Goal: Task Accomplishment & Management: Use online tool/utility

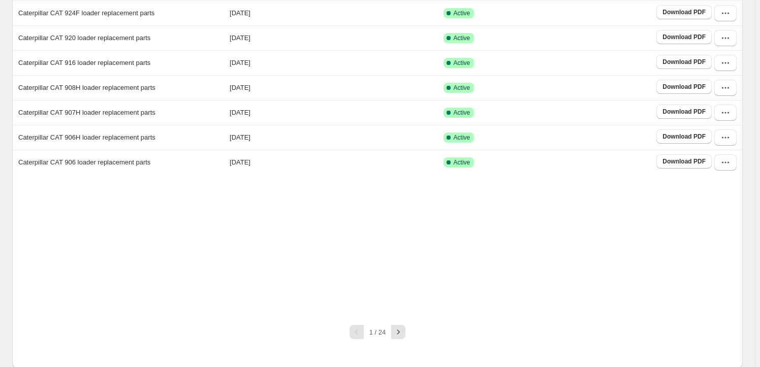
scroll to position [189, 0]
click at [402, 333] on icon "button" at bounding box center [398, 331] width 10 height 10
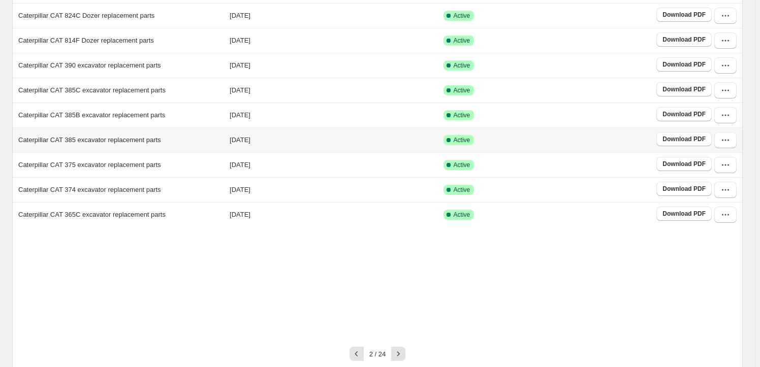
scroll to position [158, 0]
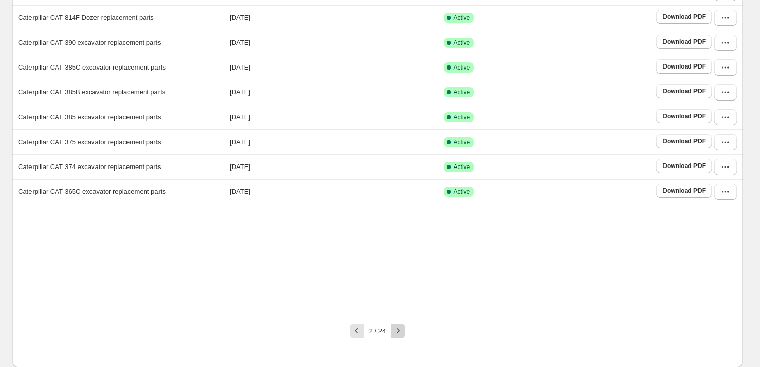
click at [403, 335] on icon "button" at bounding box center [398, 331] width 10 height 10
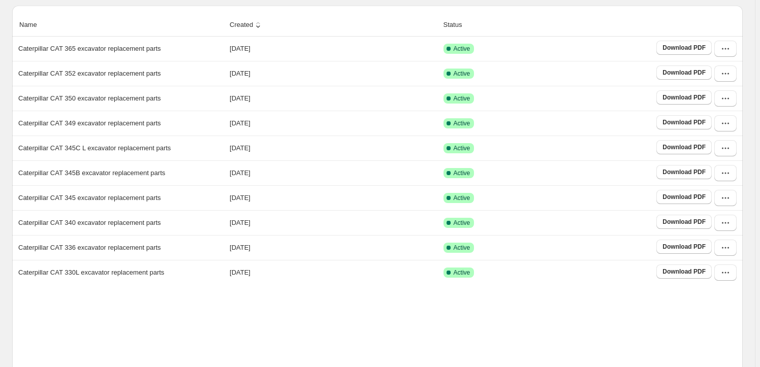
scroll to position [0, 0]
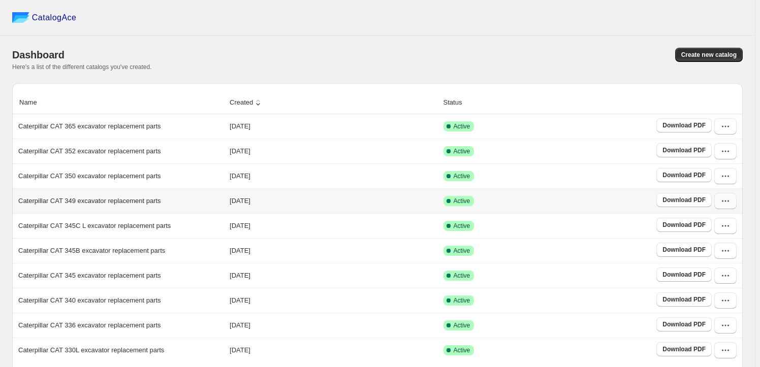
click at [723, 202] on icon "button" at bounding box center [723, 202] width 2 height 2
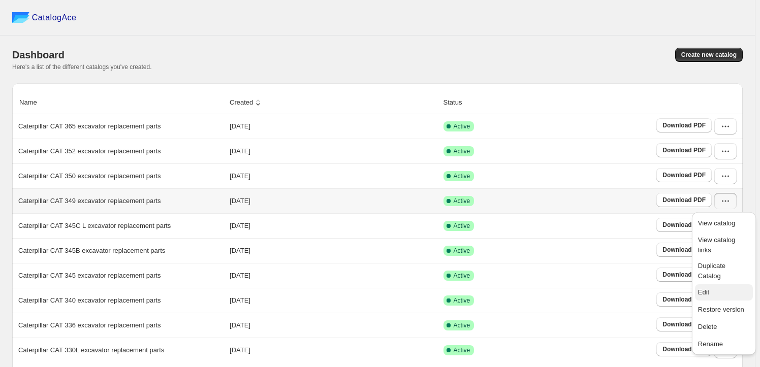
click at [710, 287] on span "Edit" at bounding box center [724, 292] width 52 height 10
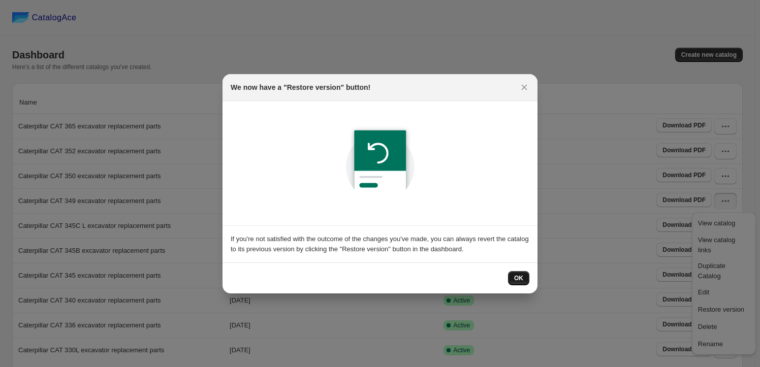
click at [518, 277] on span "OK" at bounding box center [518, 278] width 9 height 8
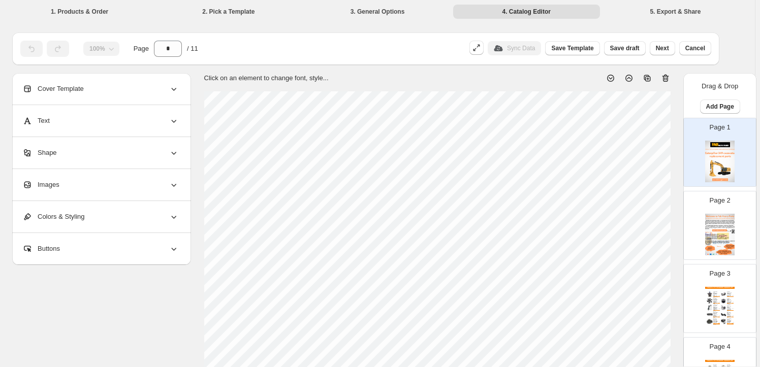
click at [104, 186] on div "Images" at bounding box center [100, 184] width 156 height 31
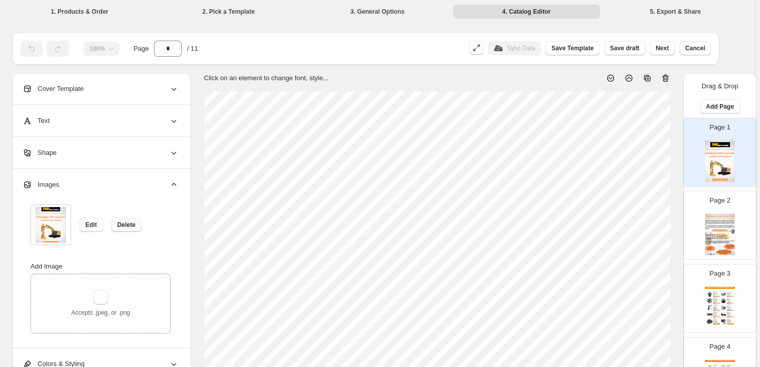
click at [123, 221] on span "Delete" at bounding box center [126, 225] width 18 height 8
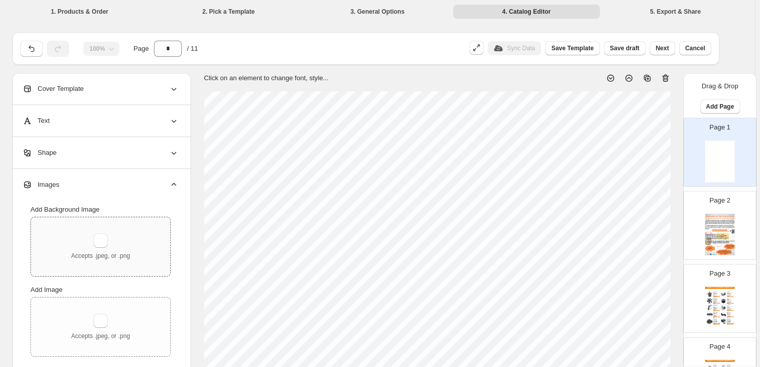
click at [105, 229] on div "Accepts .jpeg, or .png" at bounding box center [100, 246] width 139 height 59
type input "**********"
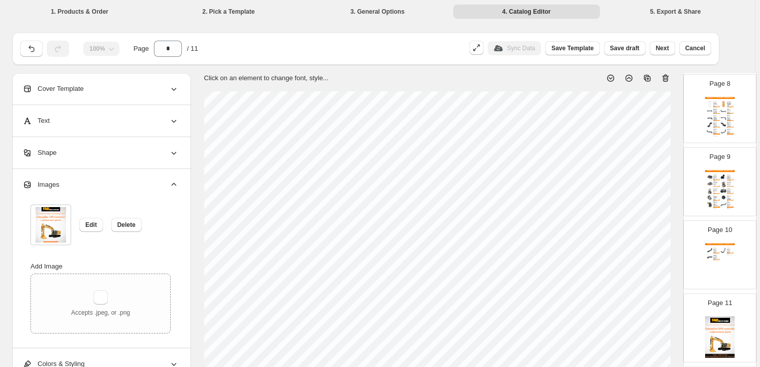
scroll to position [576, 0]
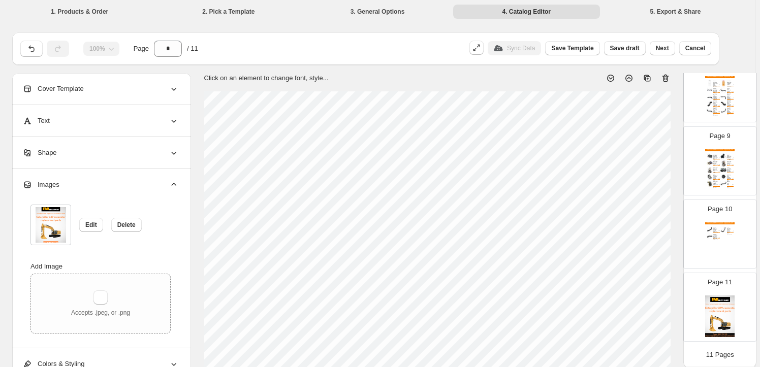
click at [715, 296] on img at bounding box center [719, 317] width 29 height 42
type input "**"
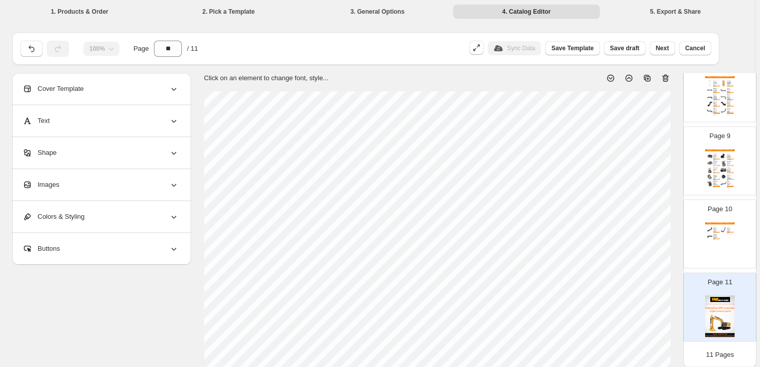
click at [136, 186] on div "Images" at bounding box center [100, 184] width 156 height 31
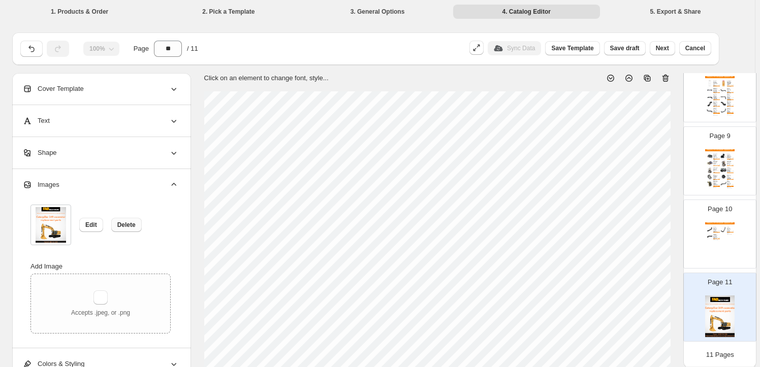
click at [126, 225] on span "Delete" at bounding box center [126, 225] width 18 height 8
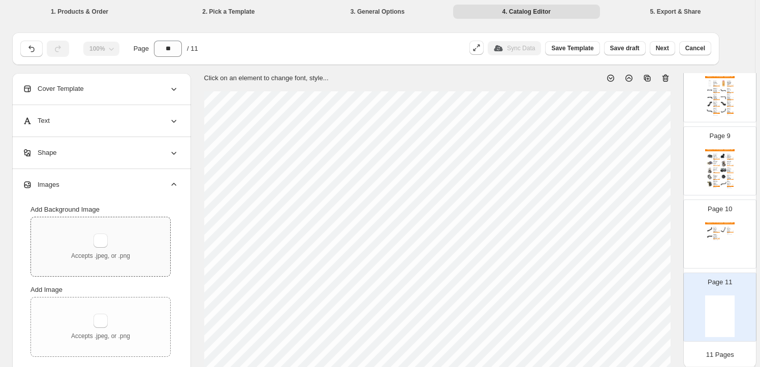
click at [94, 239] on div "Accepts .jpeg, or .png" at bounding box center [100, 247] width 59 height 26
type input "**********"
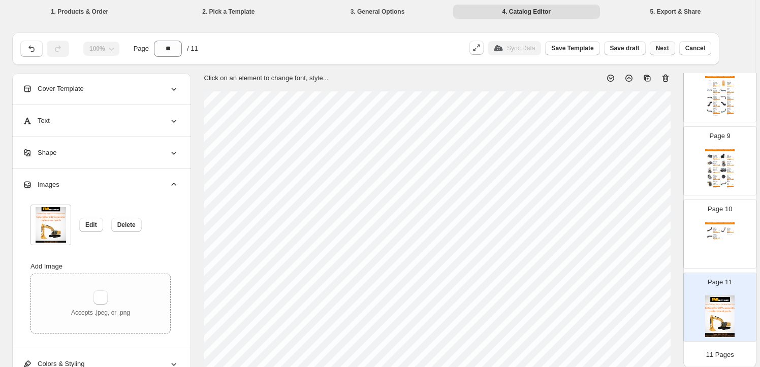
click at [665, 49] on span "Next" at bounding box center [662, 48] width 13 height 8
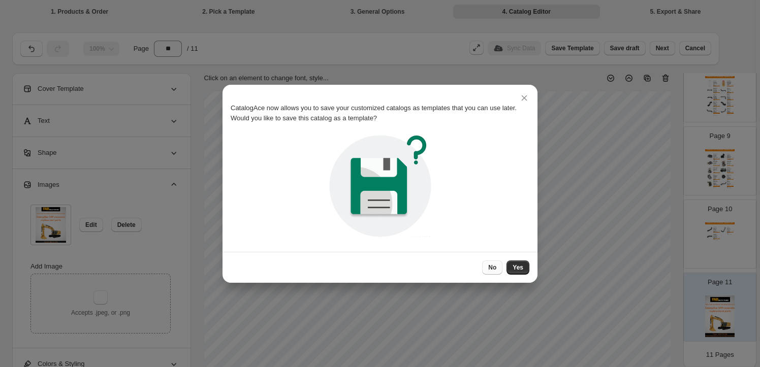
click at [492, 268] on span "No" at bounding box center [492, 268] width 8 height 8
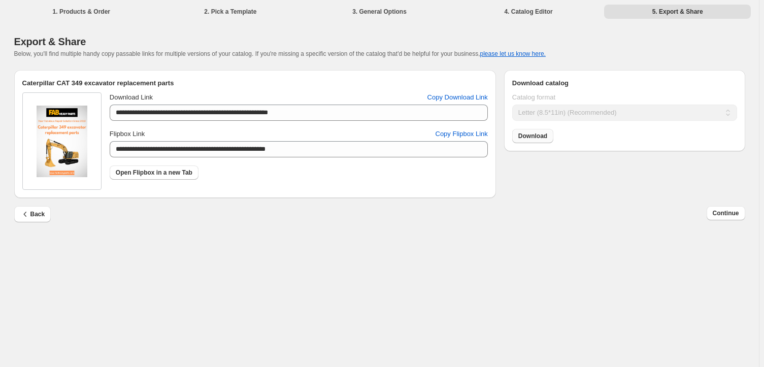
click at [533, 137] on span "Download" at bounding box center [533, 136] width 29 height 8
click at [740, 217] on button "Continue" at bounding box center [726, 213] width 39 height 14
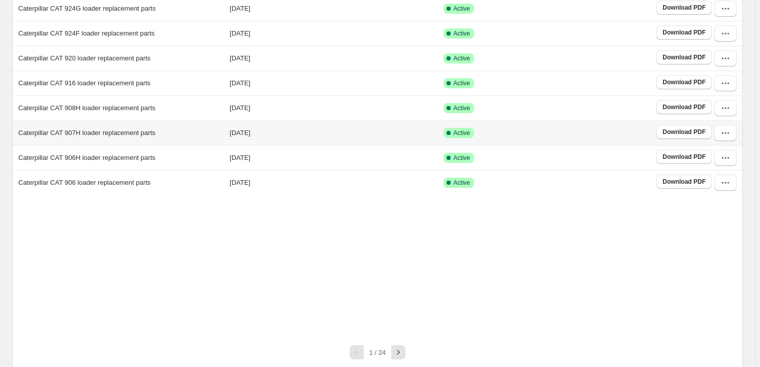
scroll to position [189, 0]
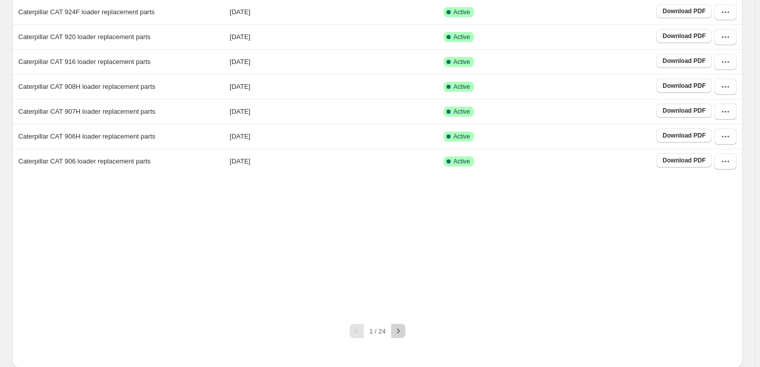
click at [402, 329] on icon "button" at bounding box center [398, 331] width 10 height 10
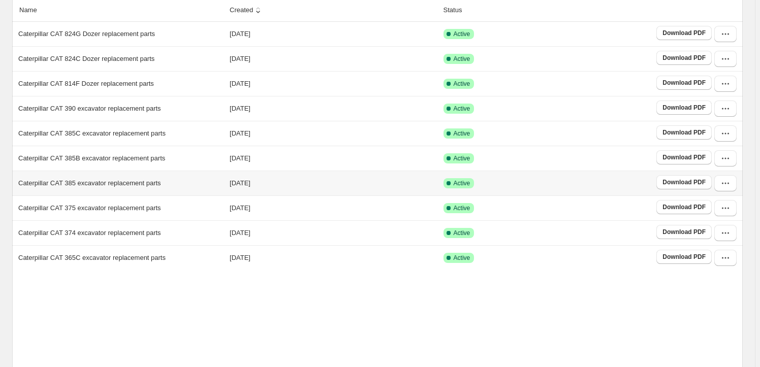
scroll to position [158, 0]
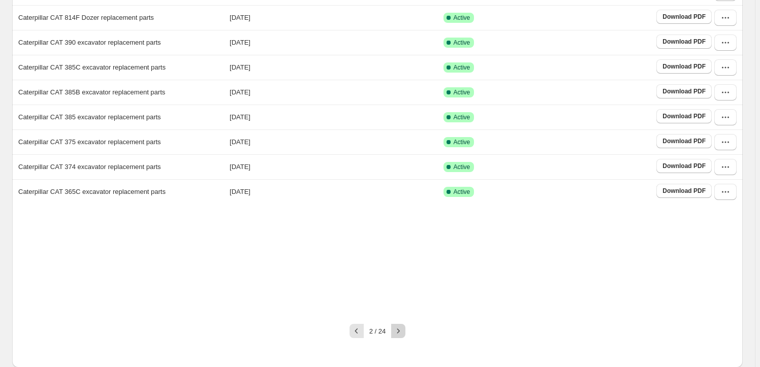
click at [403, 332] on icon "button" at bounding box center [398, 331] width 10 height 10
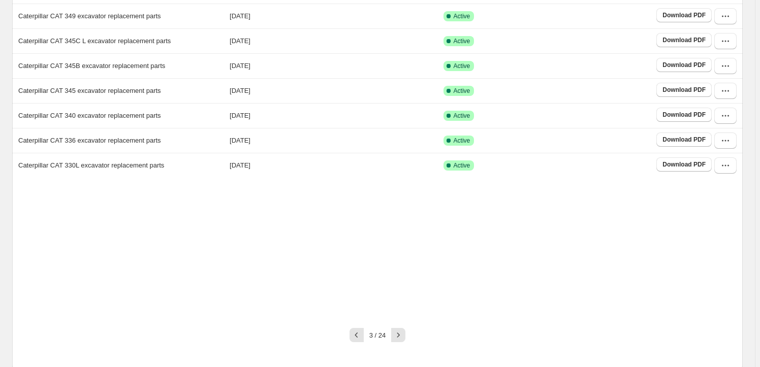
scroll to position [189, 0]
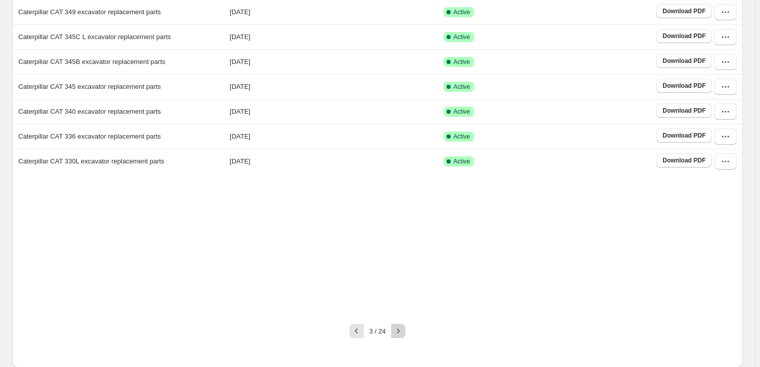
click at [402, 334] on icon "button" at bounding box center [398, 331] width 10 height 10
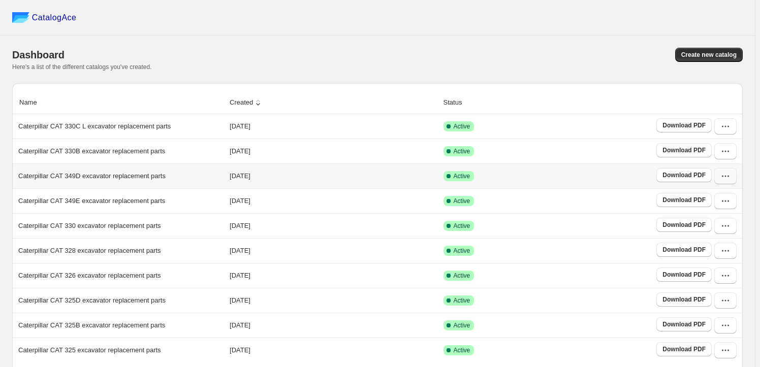
click at [730, 177] on icon "button" at bounding box center [725, 176] width 10 height 10
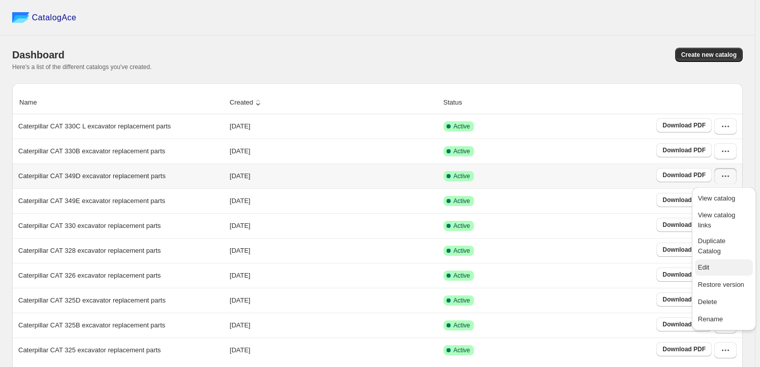
click at [718, 263] on span "Edit" at bounding box center [724, 268] width 52 height 10
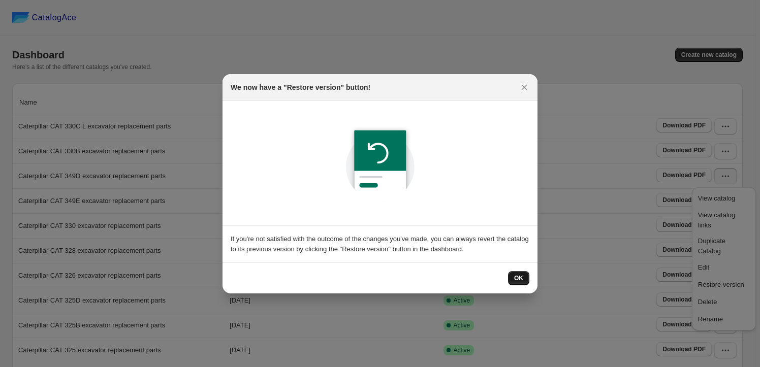
click at [522, 278] on span "OK" at bounding box center [518, 278] width 9 height 8
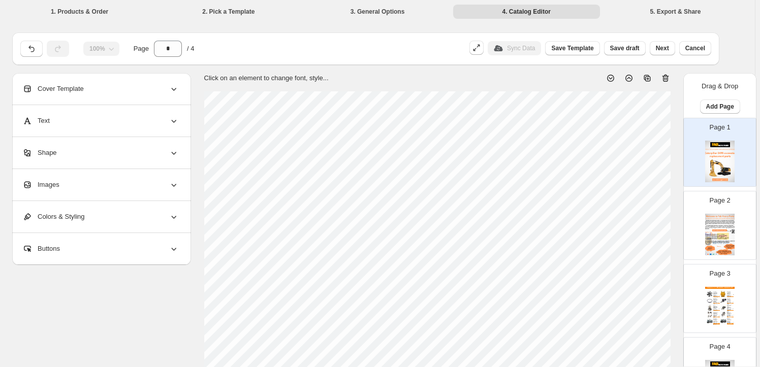
click at [93, 187] on div "Images" at bounding box center [100, 184] width 156 height 31
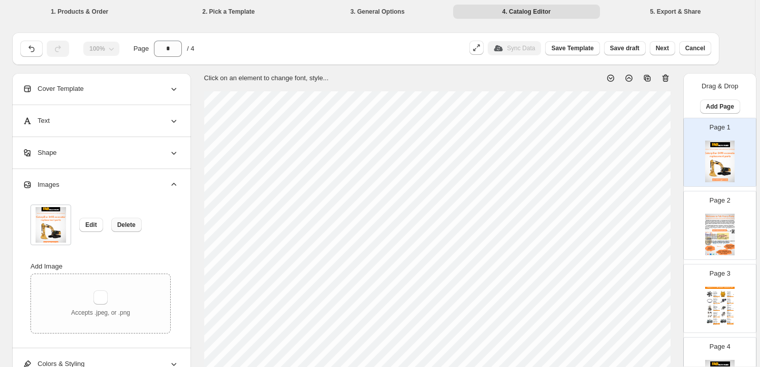
click at [132, 222] on span "Delete" at bounding box center [126, 225] width 18 height 8
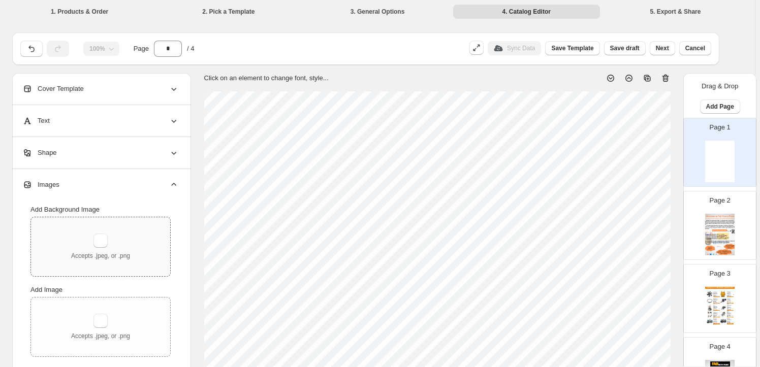
click at [115, 242] on div "Accepts .jpeg, or .png" at bounding box center [100, 247] width 59 height 26
type input "**********"
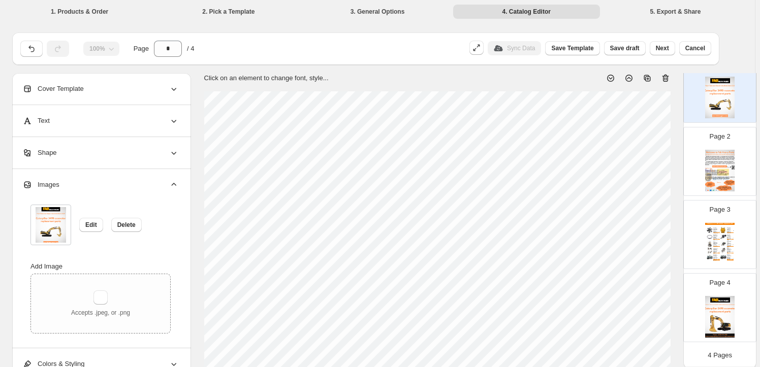
scroll to position [66, 0]
click at [726, 308] on img at bounding box center [719, 316] width 29 height 42
type input "*"
click at [726, 308] on img at bounding box center [719, 316] width 29 height 42
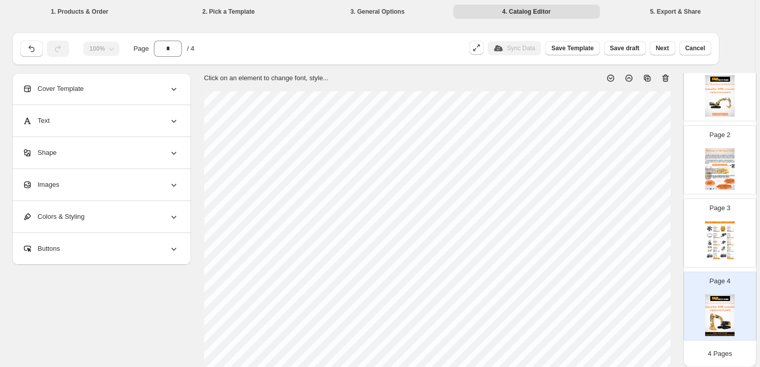
click at [125, 198] on div "Images" at bounding box center [100, 184] width 156 height 31
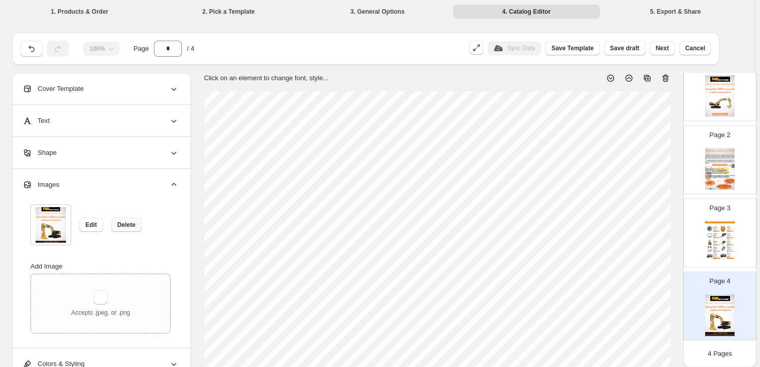
click at [128, 221] on span "Delete" at bounding box center [126, 225] width 18 height 8
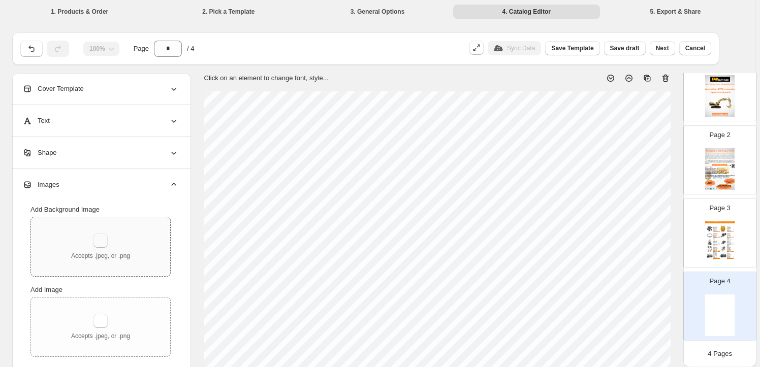
click at [96, 242] on button "button" at bounding box center [100, 241] width 14 height 14
type input "**********"
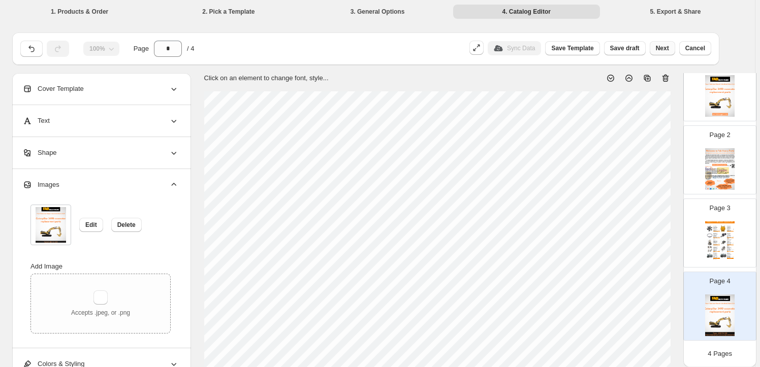
click at [669, 48] on span "Next" at bounding box center [662, 48] width 13 height 8
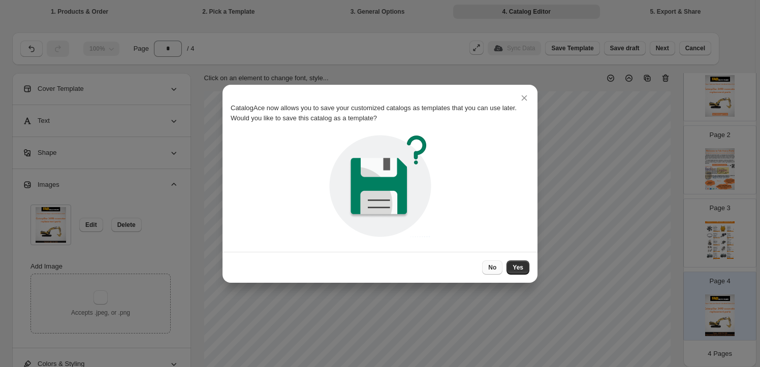
click at [495, 268] on span "No" at bounding box center [492, 268] width 8 height 8
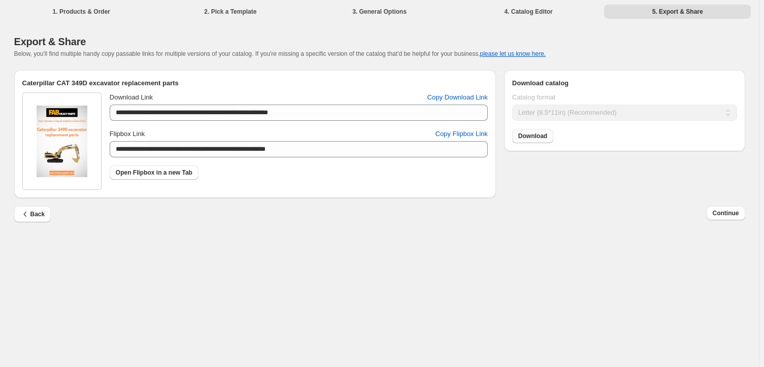
click at [533, 143] on link "Download" at bounding box center [532, 136] width 41 height 14
click at [727, 216] on span "Continue" at bounding box center [726, 213] width 26 height 8
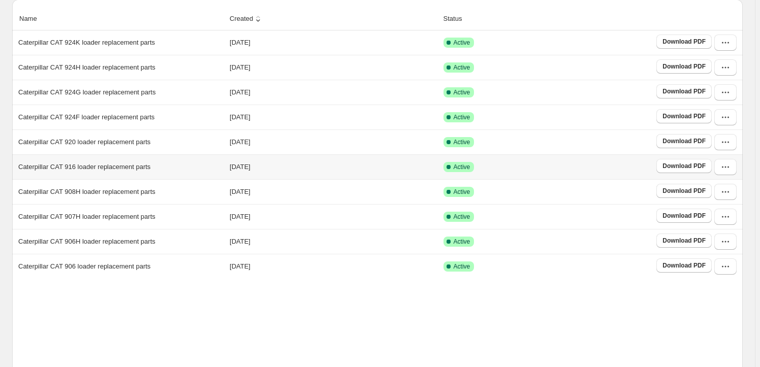
scroll to position [189, 0]
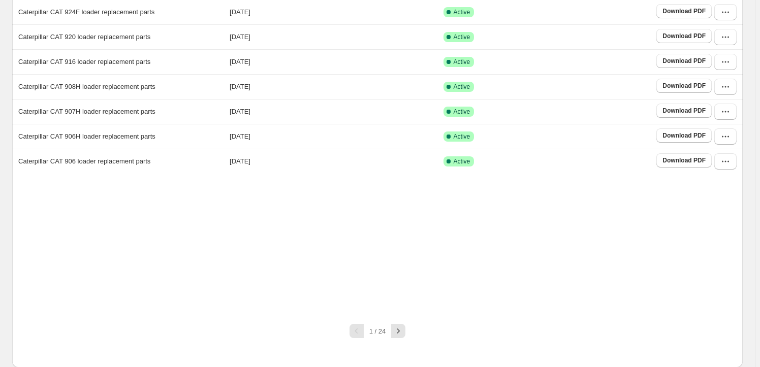
click at [408, 334] on div "1 / 24" at bounding box center [373, 327] width 738 height 22
click at [403, 333] on icon "button" at bounding box center [398, 331] width 10 height 10
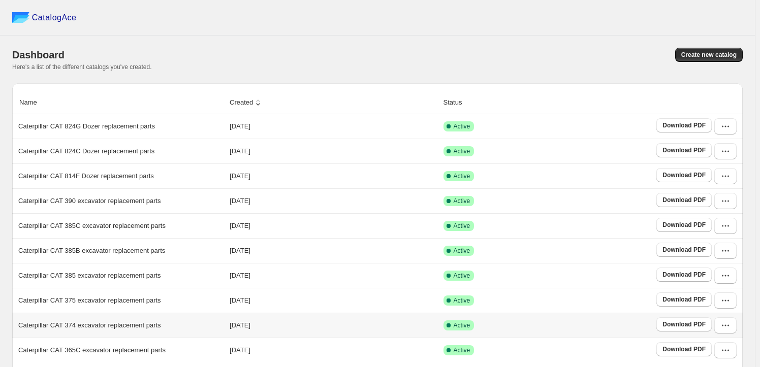
scroll to position [158, 0]
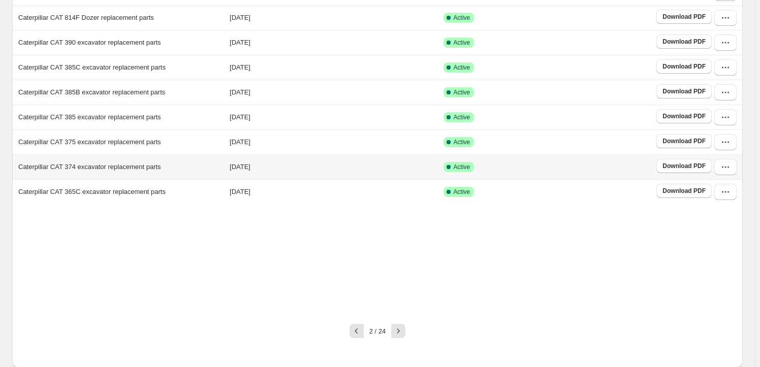
click at [403, 334] on icon "button" at bounding box center [398, 331] width 10 height 10
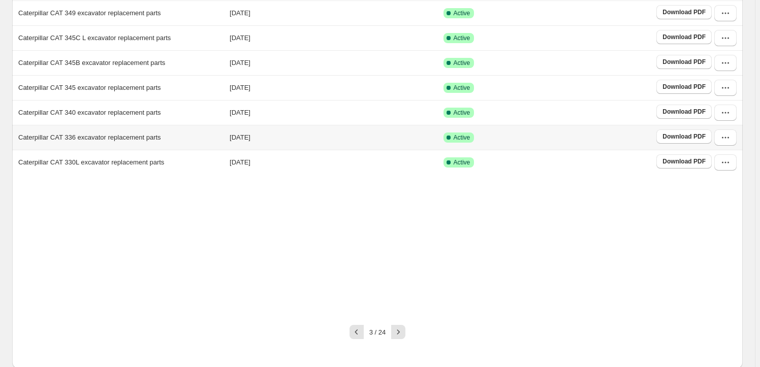
scroll to position [189, 0]
click at [403, 334] on icon "button" at bounding box center [398, 331] width 10 height 10
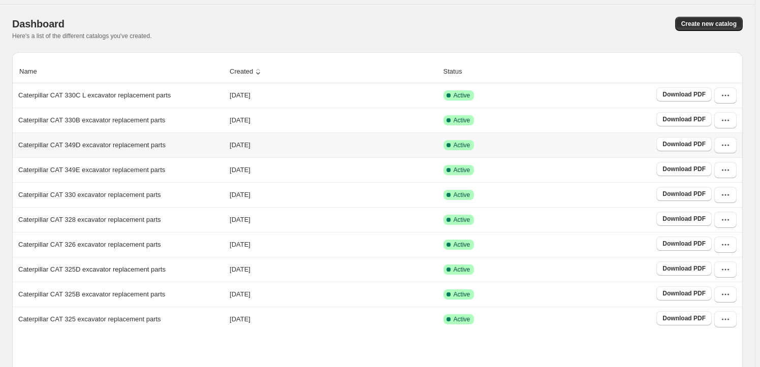
scroll to position [46, 0]
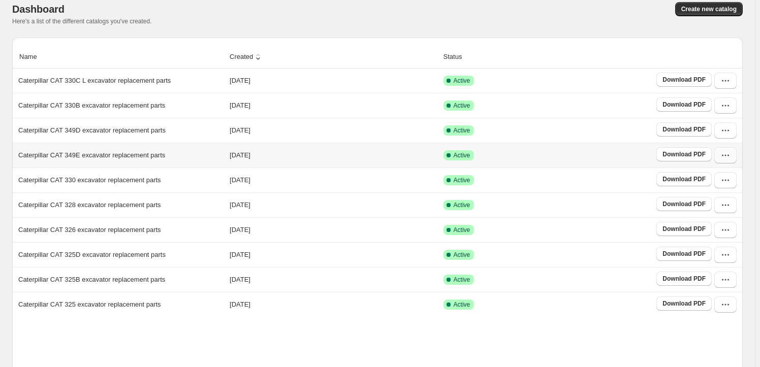
click at [730, 158] on icon "button" at bounding box center [725, 155] width 10 height 10
click at [720, 176] on span "View catalog" at bounding box center [716, 178] width 37 height 8
click at [324, 10] on div "Dashboard" at bounding box center [189, 9] width 354 height 14
click at [730, 128] on icon "button" at bounding box center [725, 130] width 10 height 10
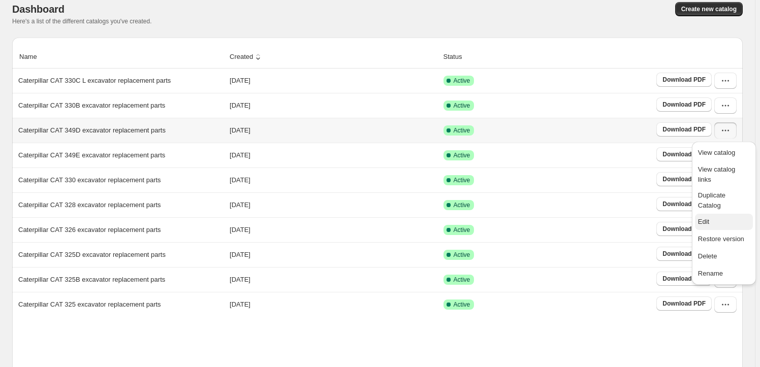
click at [720, 217] on span "Edit" at bounding box center [724, 222] width 52 height 10
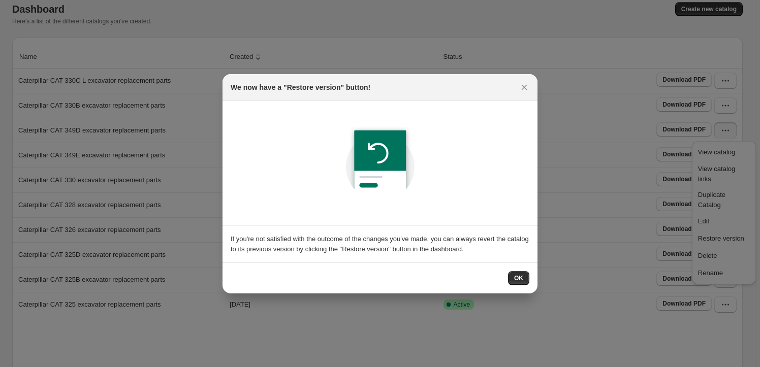
click at [508, 273] on div "OK" at bounding box center [518, 278] width 21 height 14
click at [515, 275] on span "OK" at bounding box center [518, 278] width 9 height 8
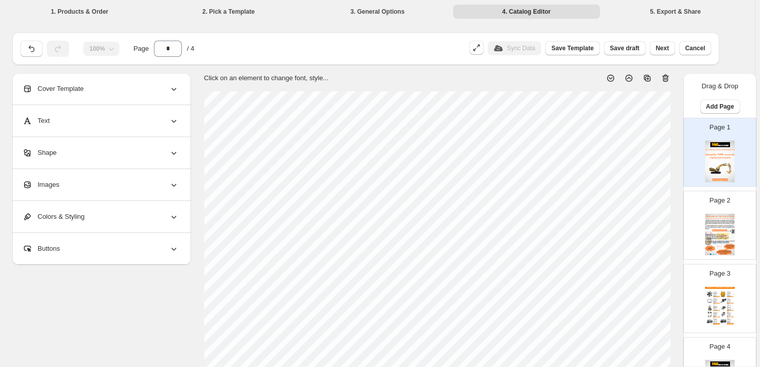
click at [386, 10] on li "3. General Options" at bounding box center [377, 11] width 147 height 14
click at [334, 14] on li "3. General Options" at bounding box center [377, 11] width 147 height 14
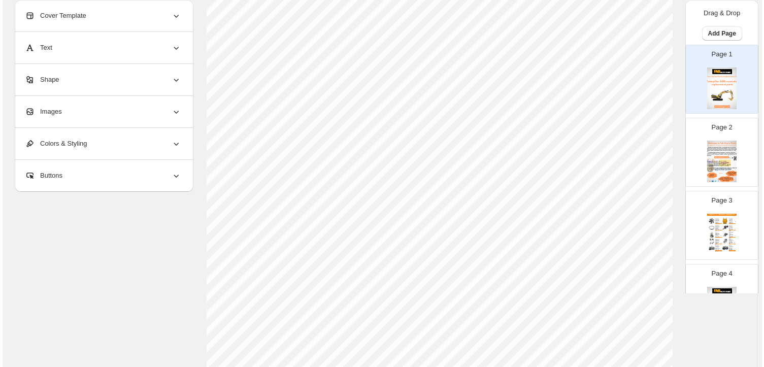
scroll to position [0, 0]
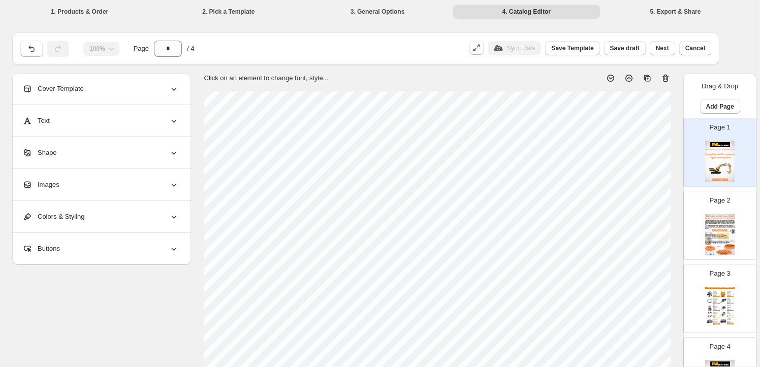
click at [714, 279] on div "Page 3 Caterpillar CAT 349E excavator replacement parts Fan Blade 372-9368 Fits…" at bounding box center [716, 295] width 64 height 68
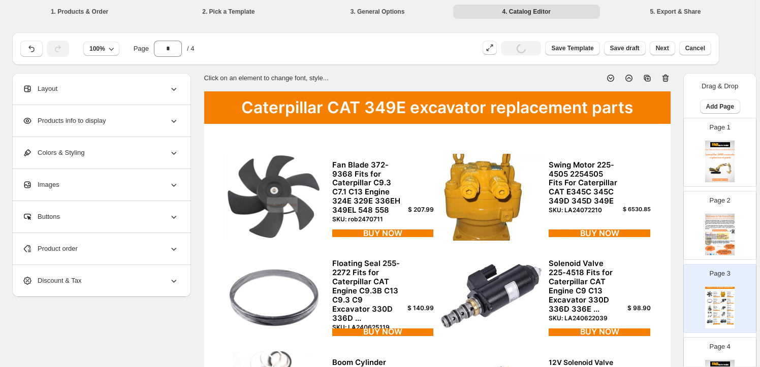
click at [367, 12] on li "3. General Options" at bounding box center [377, 11] width 147 height 14
click at [227, 18] on li "2. Pick a Template" at bounding box center [228, 11] width 147 height 14
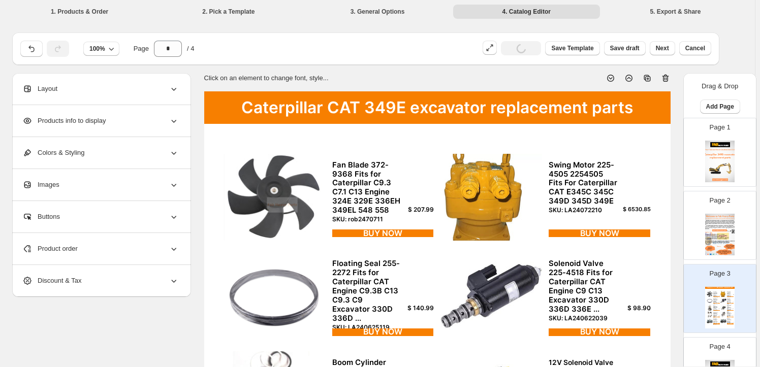
click at [204, 14] on li "2. Pick a Template" at bounding box center [228, 11] width 147 height 14
click at [82, 15] on li "1. Products & Order" at bounding box center [79, 11] width 147 height 14
click at [97, 51] on span "100%" at bounding box center [97, 49] width 16 height 8
click at [37, 46] on icon "button" at bounding box center [31, 49] width 10 height 10
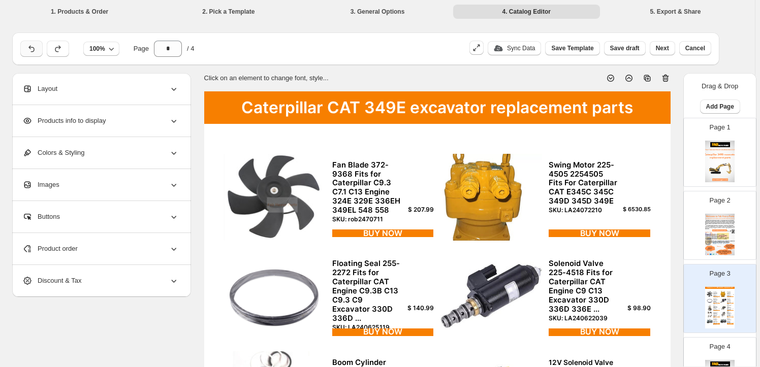
click at [37, 46] on icon "button" at bounding box center [31, 49] width 10 height 10
type input "*"
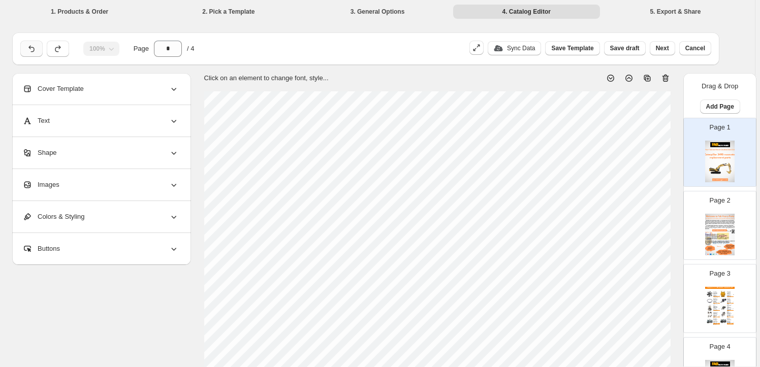
click at [37, 46] on icon "button" at bounding box center [31, 49] width 10 height 10
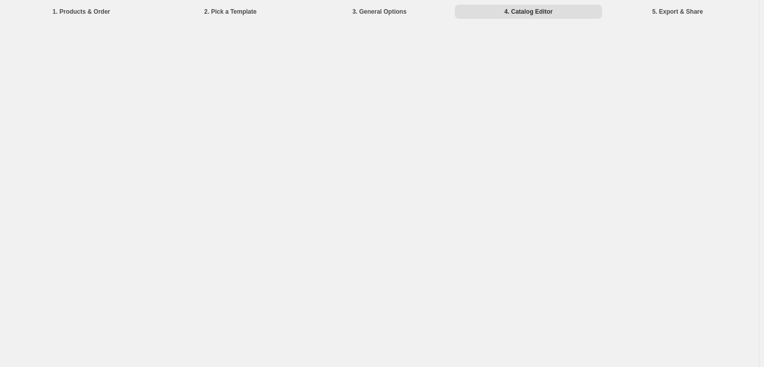
click at [373, 13] on li "3. General Options" at bounding box center [379, 11] width 147 height 14
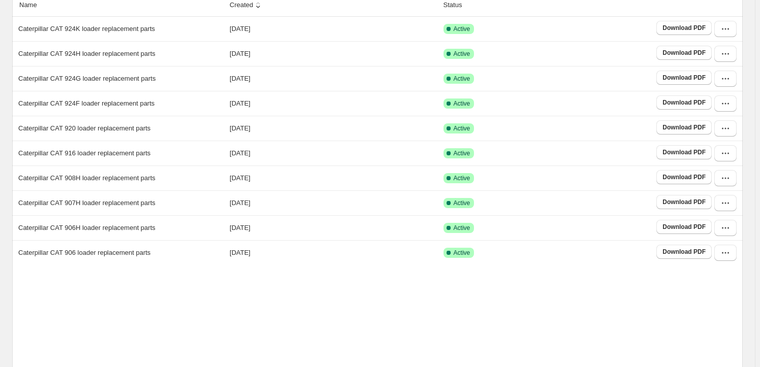
scroll to position [189, 0]
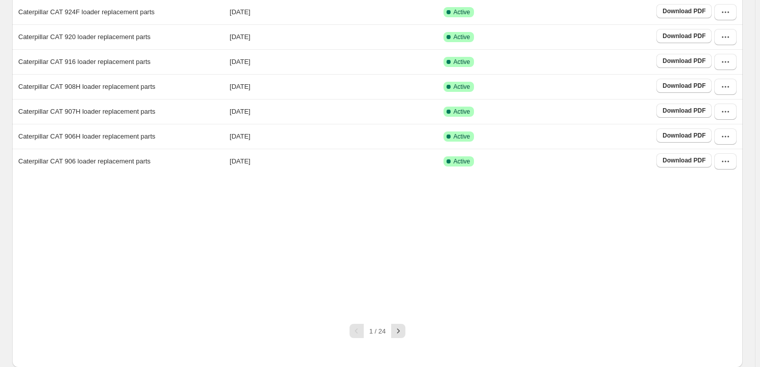
click at [410, 334] on div "1 / 24" at bounding box center [373, 327] width 738 height 22
click at [405, 334] on button "button" at bounding box center [398, 331] width 14 height 14
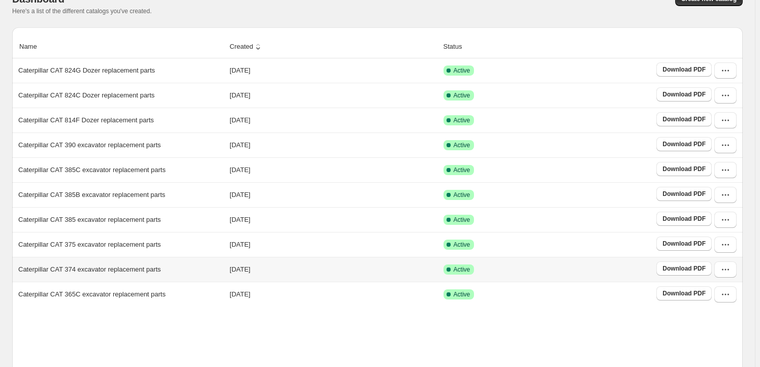
scroll to position [138, 0]
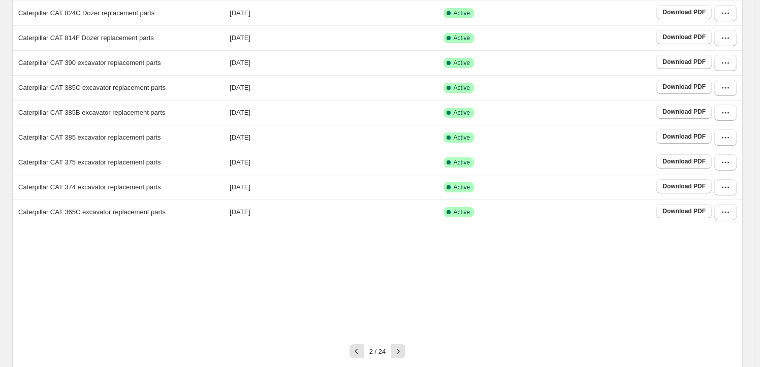
click at [403, 330] on div "Name Created Status Caterpillar CAT 824G Dozer replacement parts [DATE] Active …" at bounding box center [377, 144] width 730 height 383
click at [401, 346] on icon "button" at bounding box center [398, 351] width 10 height 10
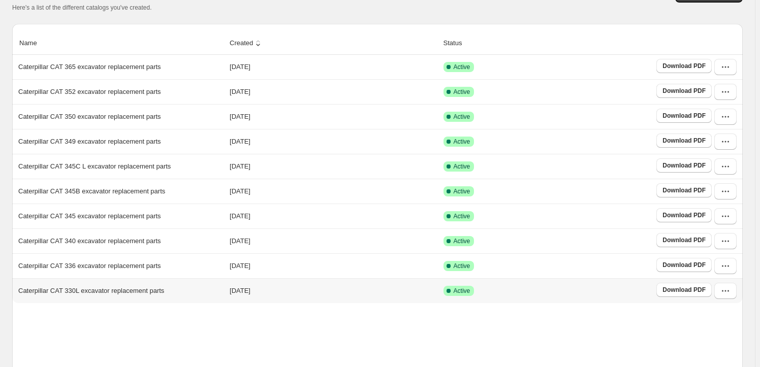
scroll to position [184, 0]
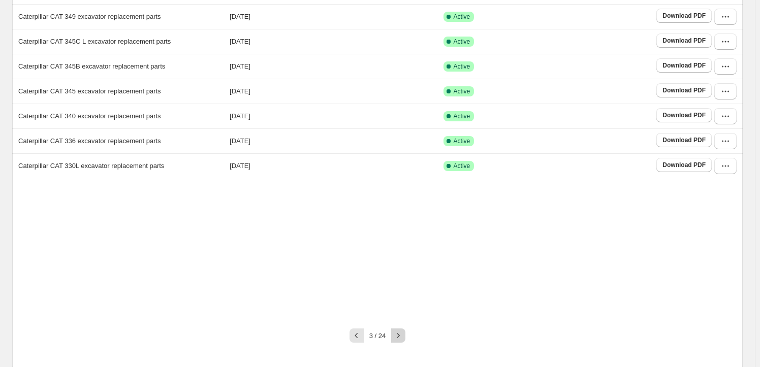
click at [402, 340] on button "button" at bounding box center [398, 336] width 14 height 14
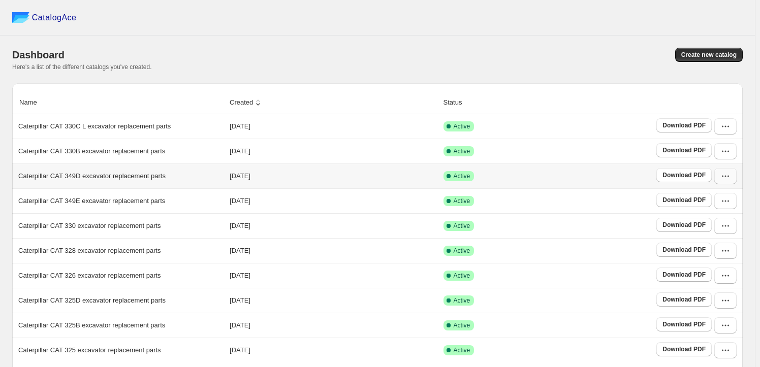
click at [725, 172] on icon "button" at bounding box center [725, 176] width 10 height 10
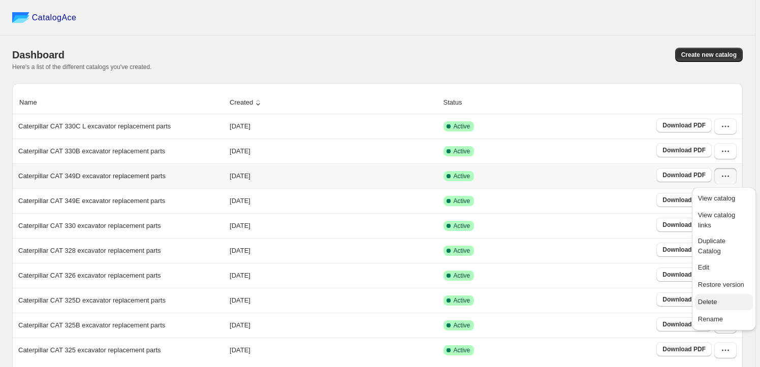
click at [713, 298] on span "Delete" at bounding box center [707, 302] width 19 height 8
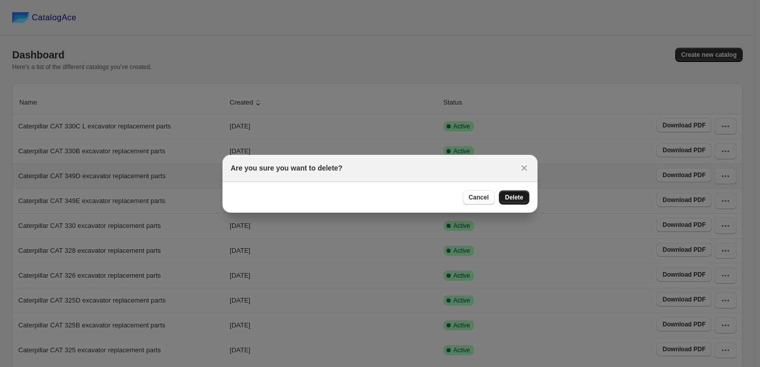
click at [504, 197] on button "Delete" at bounding box center [514, 197] width 30 height 14
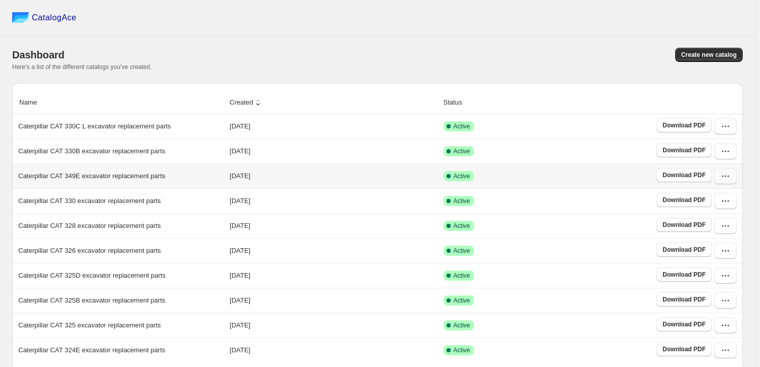
click at [728, 176] on icon "button" at bounding box center [725, 176] width 10 height 10
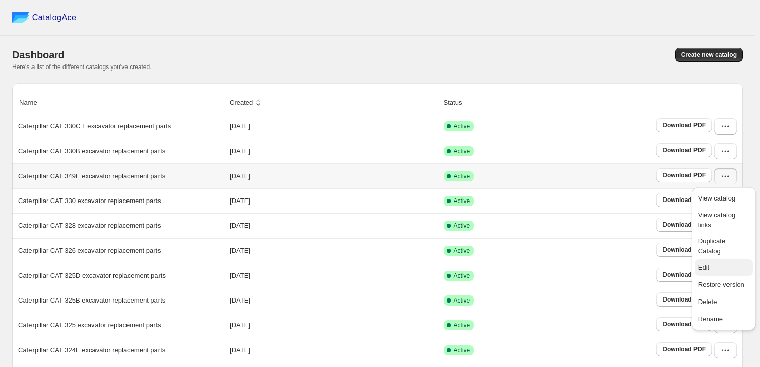
click at [709, 263] on span "Edit" at bounding box center [724, 268] width 52 height 10
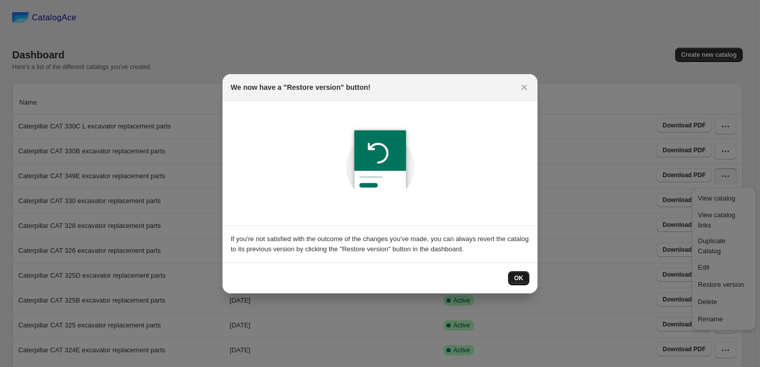
click at [518, 279] on span "OK" at bounding box center [518, 278] width 9 height 8
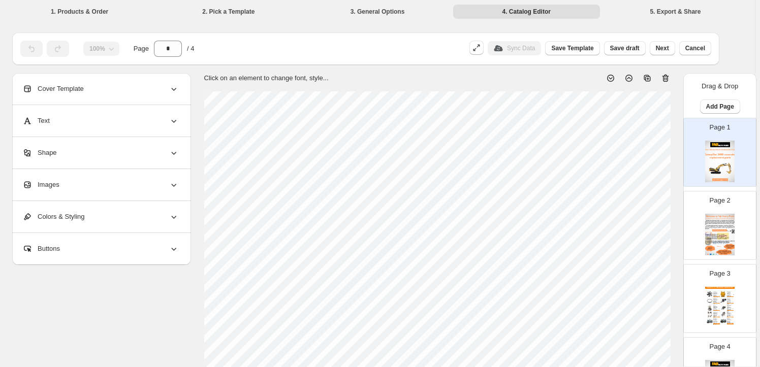
click at [710, 313] on img at bounding box center [709, 315] width 7 height 6
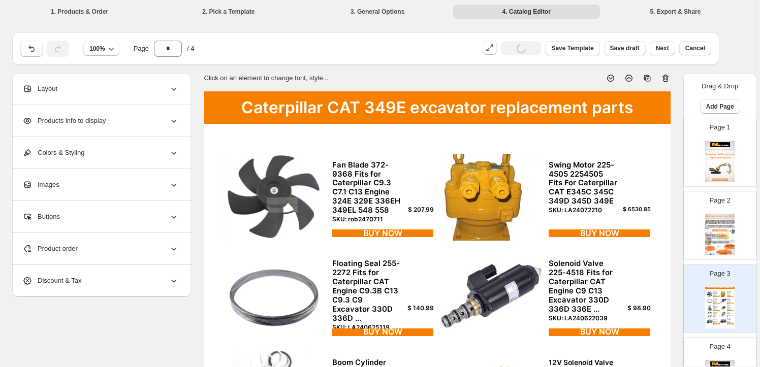
click at [714, 167] on img at bounding box center [719, 162] width 29 height 42
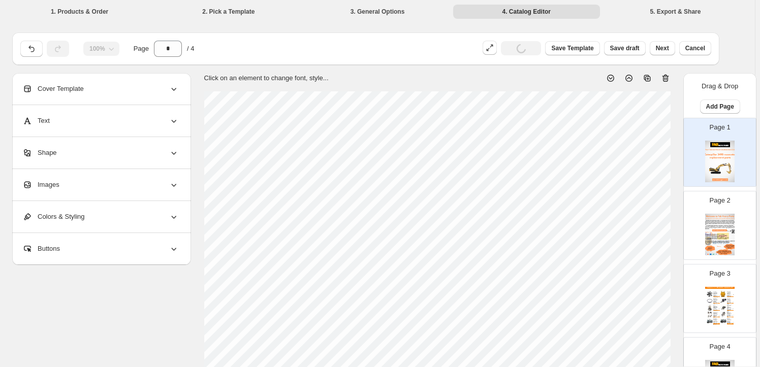
type input "*"
click at [117, 187] on div "Images" at bounding box center [100, 184] width 156 height 31
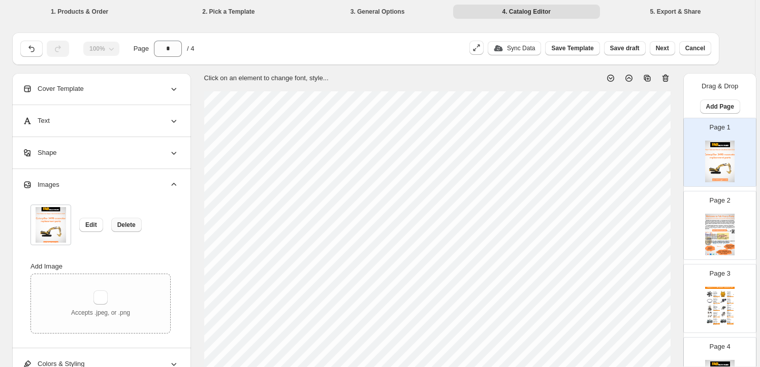
click at [134, 219] on button "Delete" at bounding box center [126, 225] width 30 height 14
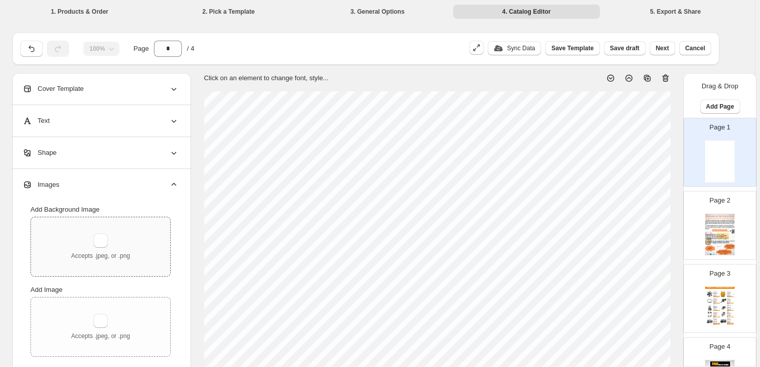
click at [112, 232] on div "Accepts .jpeg, or .png" at bounding box center [100, 246] width 139 height 59
type input "**********"
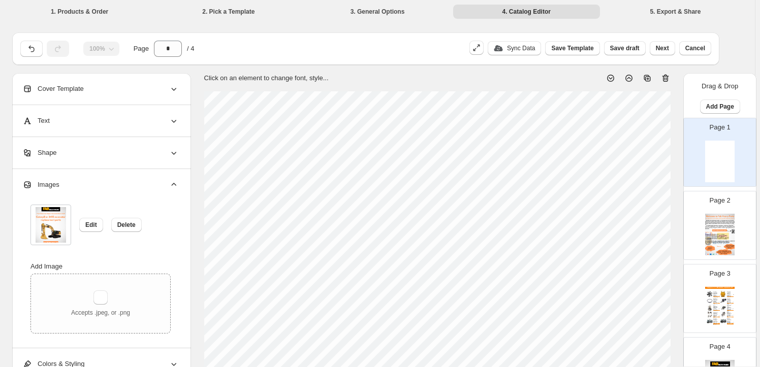
click at [705, 218] on img at bounding box center [719, 235] width 29 height 42
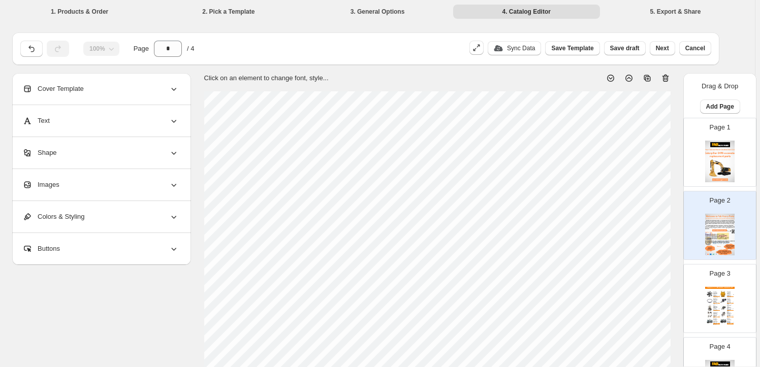
click at [711, 287] on div "Caterpillar CAT 349E excavator replacement parts" at bounding box center [719, 288] width 29 height 2
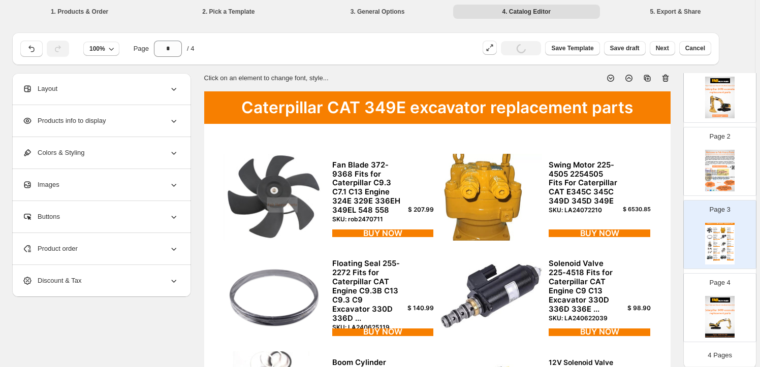
scroll to position [66, 0]
click at [713, 299] on img at bounding box center [719, 316] width 29 height 42
type input "*"
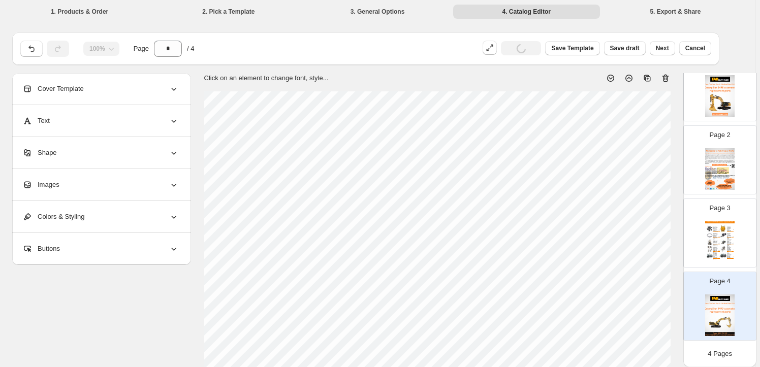
click at [88, 187] on div "Images" at bounding box center [100, 184] width 156 height 31
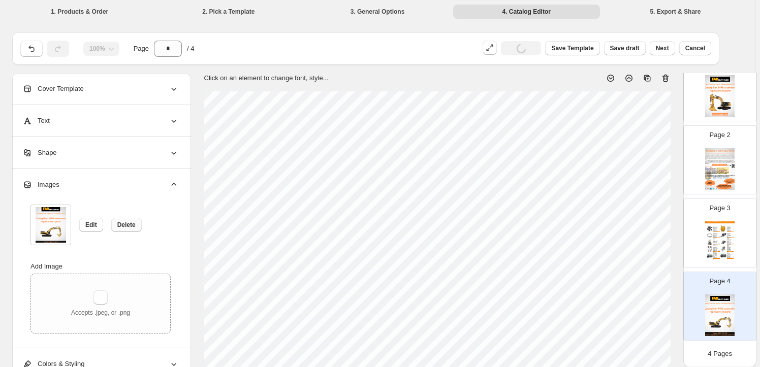
click at [118, 224] on span "Delete" at bounding box center [126, 225] width 18 height 8
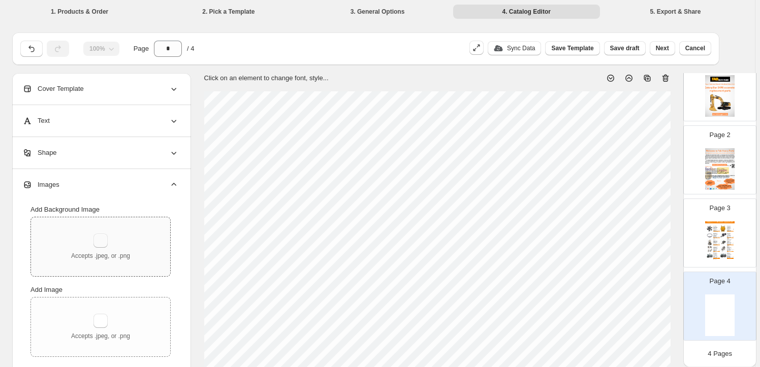
click at [106, 238] on button "button" at bounding box center [100, 241] width 14 height 14
type input "**********"
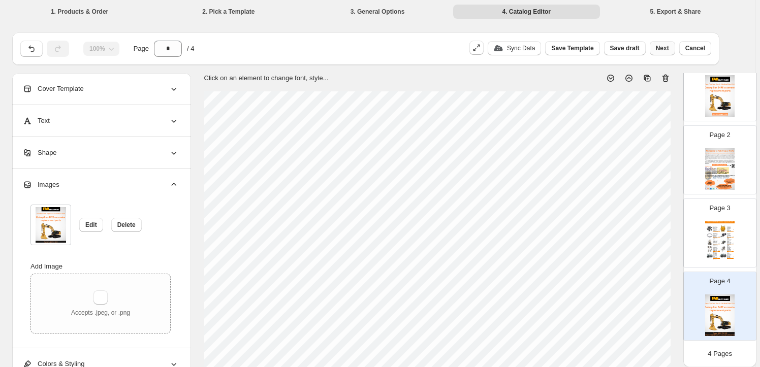
click at [669, 50] on span "Next" at bounding box center [662, 48] width 13 height 8
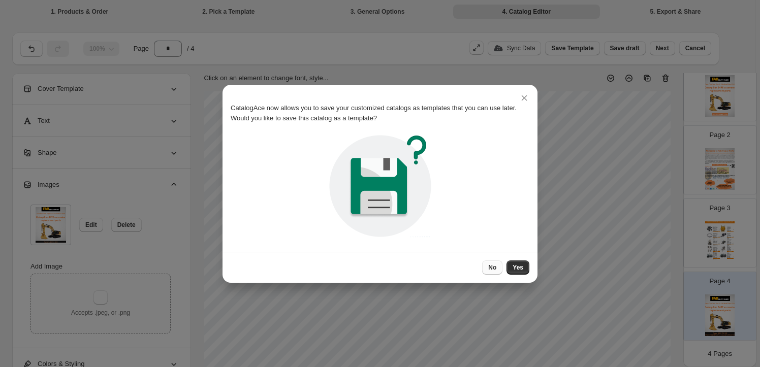
click at [496, 264] on span "No" at bounding box center [492, 268] width 8 height 8
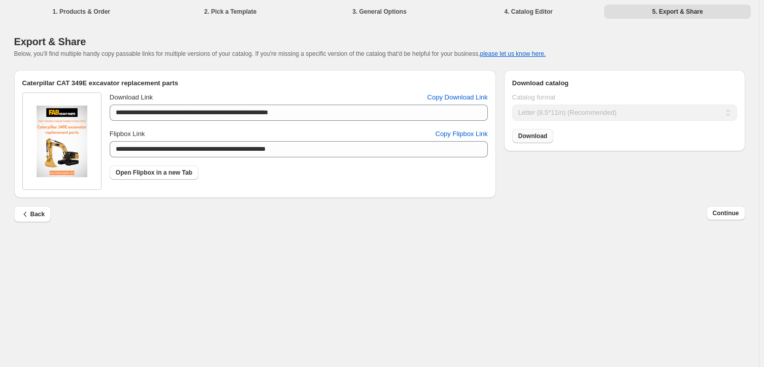
click at [540, 135] on span "Download" at bounding box center [533, 136] width 29 height 8
click at [730, 211] on span "Continue" at bounding box center [726, 213] width 26 height 8
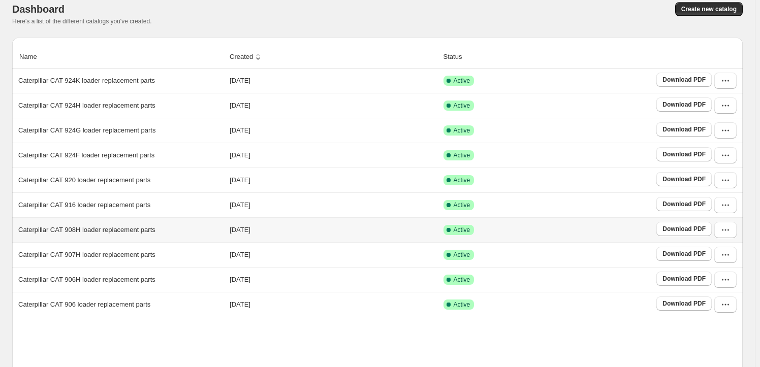
scroll to position [184, 0]
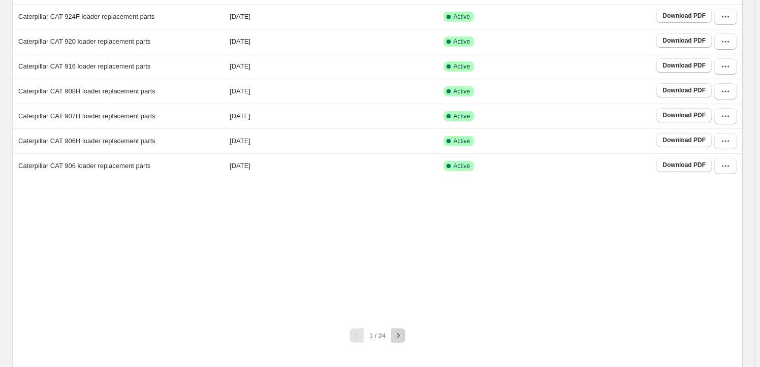
click at [405, 336] on button "button" at bounding box center [398, 336] width 14 height 14
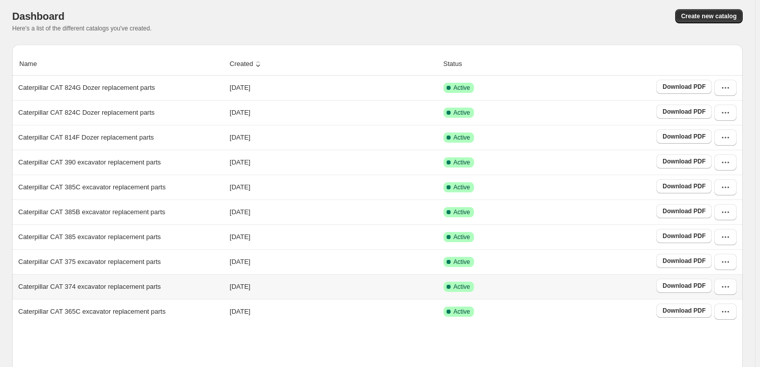
scroll to position [158, 0]
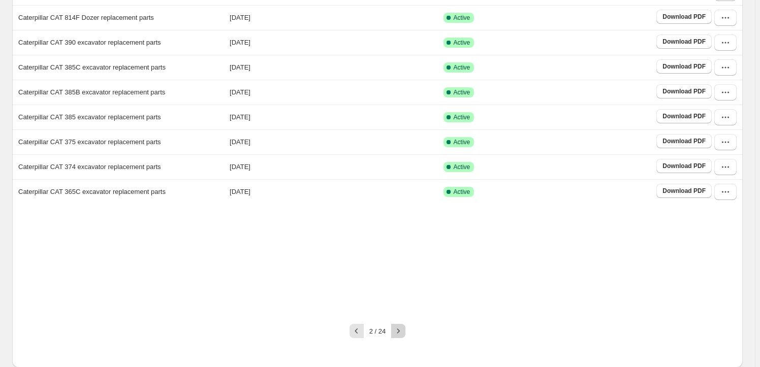
click at [405, 332] on button "button" at bounding box center [398, 331] width 14 height 14
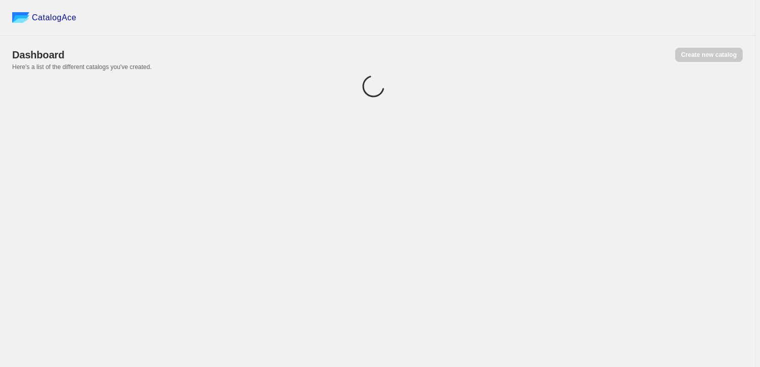
scroll to position [0, 0]
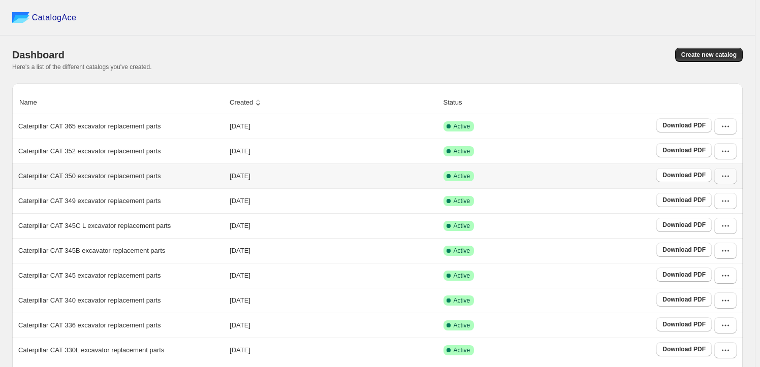
click at [735, 172] on button "button" at bounding box center [725, 176] width 22 height 16
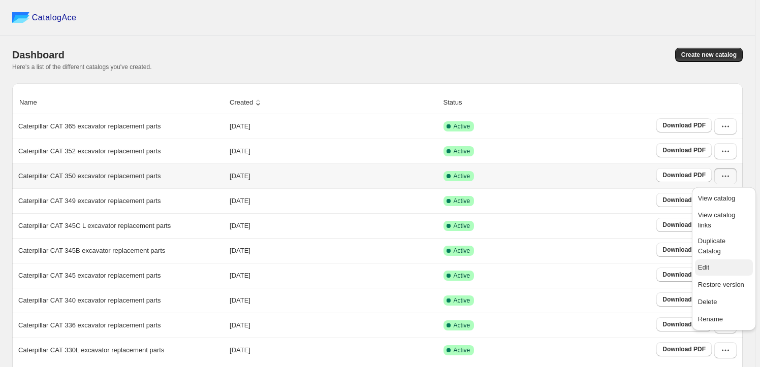
click at [716, 263] on span "Edit" at bounding box center [724, 268] width 52 height 10
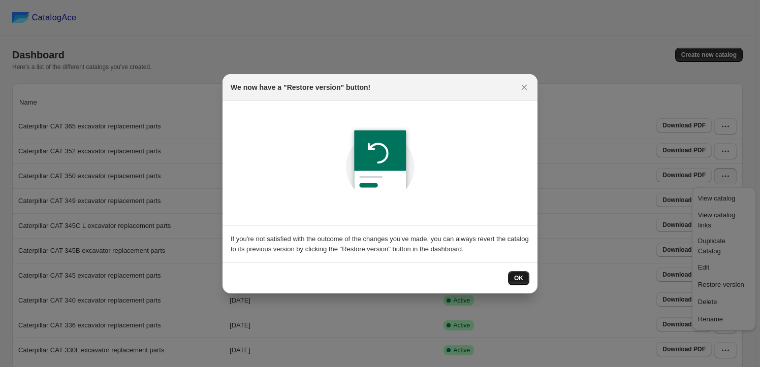
click at [519, 279] on span "OK" at bounding box center [518, 278] width 9 height 8
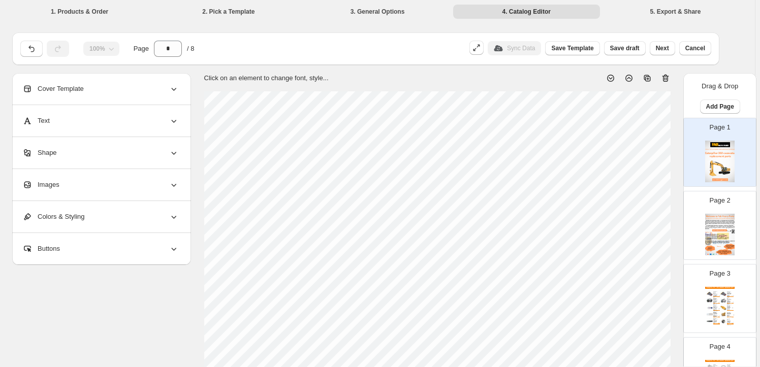
click at [86, 177] on div "Images" at bounding box center [100, 184] width 156 height 31
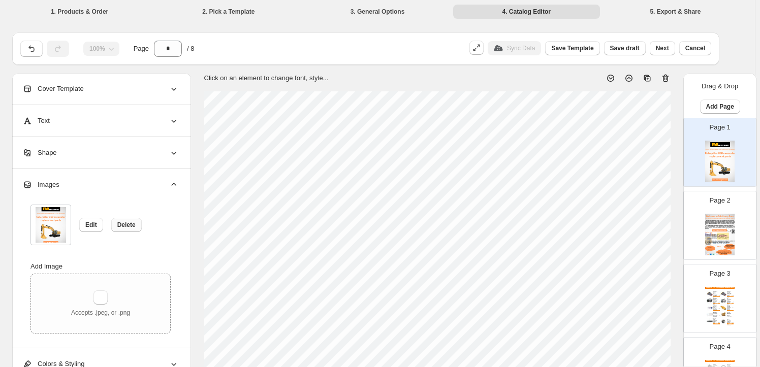
click at [121, 221] on span "Delete" at bounding box center [126, 225] width 18 height 8
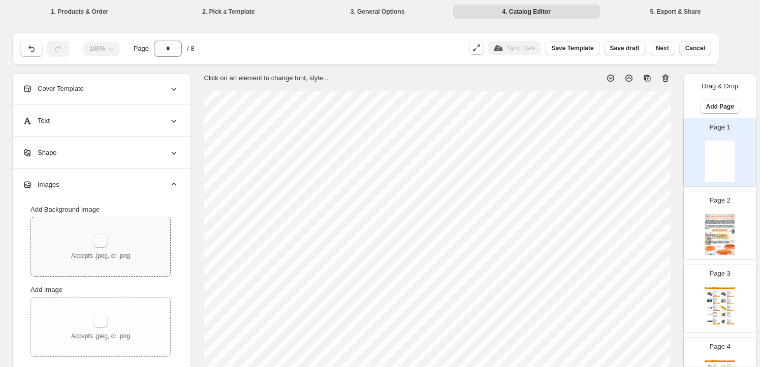
click at [107, 238] on button "button" at bounding box center [100, 241] width 14 height 14
type input "**********"
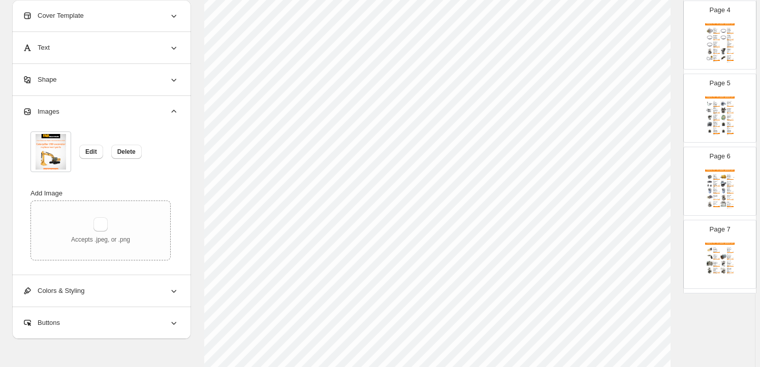
scroll to position [358, 0]
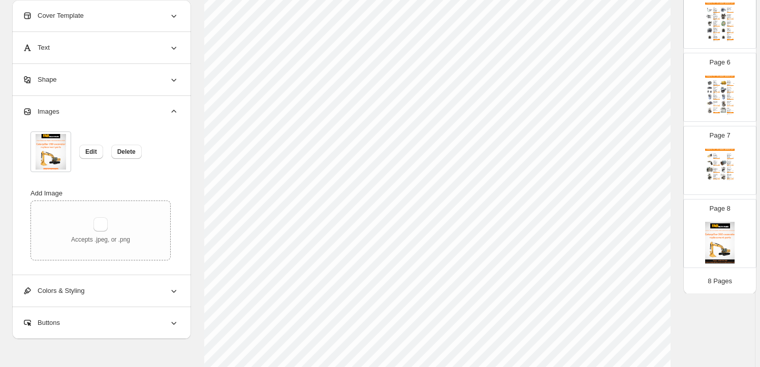
click at [719, 227] on img at bounding box center [719, 243] width 29 height 42
type input "*"
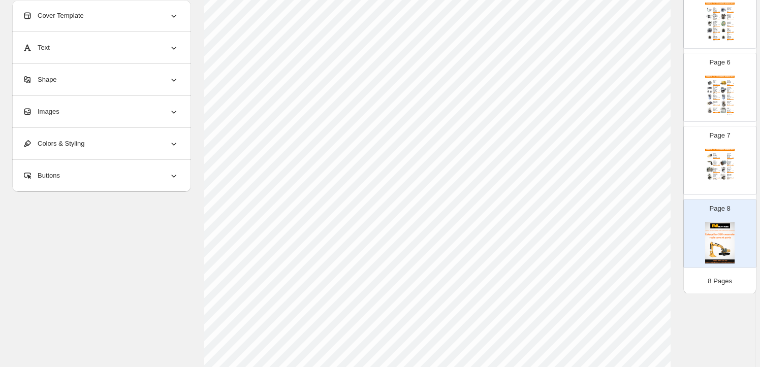
scroll to position [92, 0]
click at [84, 116] on div "Images" at bounding box center [100, 111] width 156 height 31
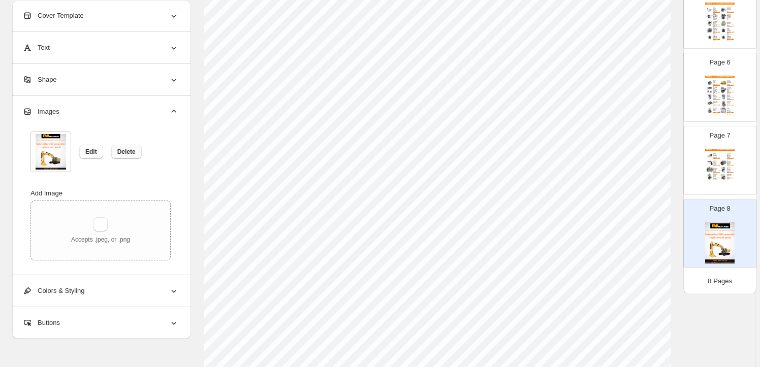
click at [134, 152] on span "Delete" at bounding box center [126, 152] width 18 height 8
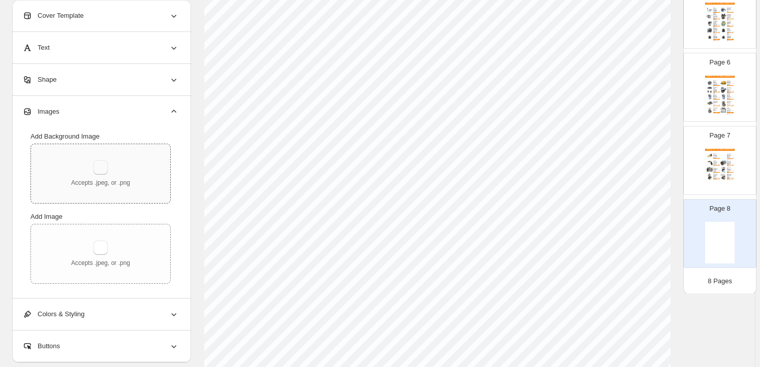
click at [108, 166] on button "button" at bounding box center [100, 167] width 14 height 14
type input "**********"
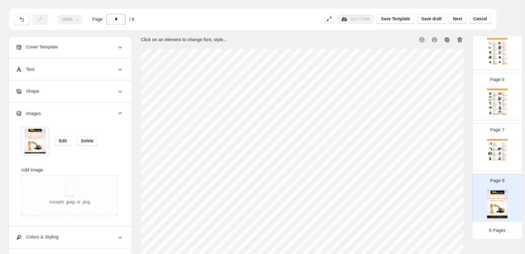
scroll to position [0, 0]
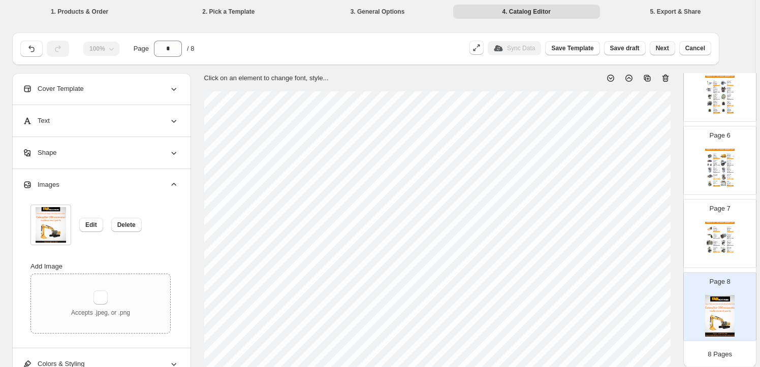
click at [669, 50] on span "Next" at bounding box center [662, 48] width 13 height 8
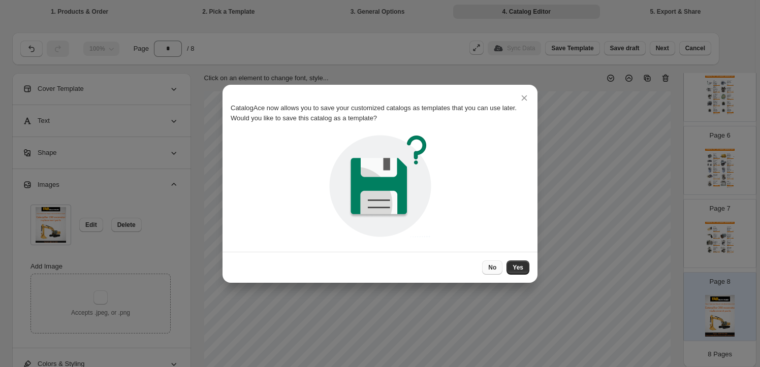
click at [491, 268] on span "No" at bounding box center [492, 268] width 8 height 8
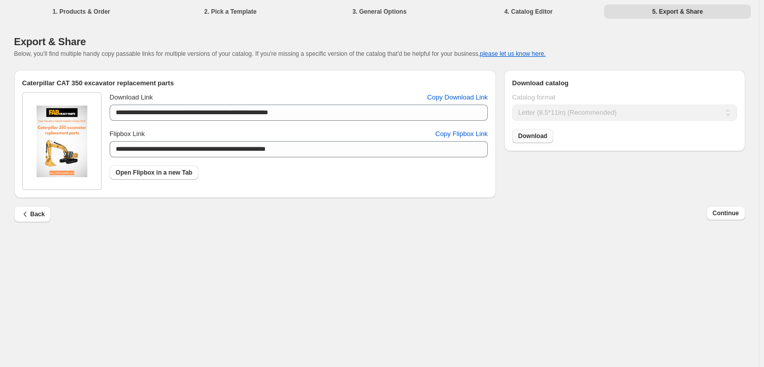
click at [544, 131] on link "Download" at bounding box center [532, 136] width 41 height 14
click at [728, 212] on span "Continue" at bounding box center [726, 213] width 26 height 8
